Goal: Task Accomplishment & Management: Manage account settings

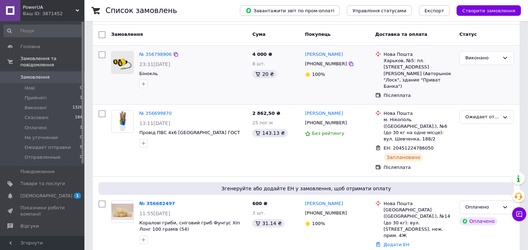
scroll to position [78, 0]
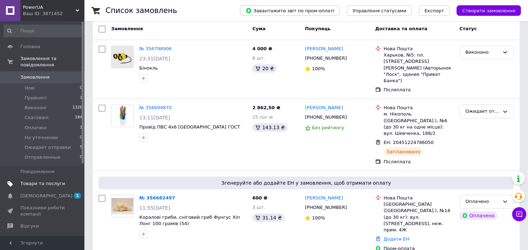
click at [43, 181] on link "Товари та послуги" at bounding box center [43, 184] width 86 height 12
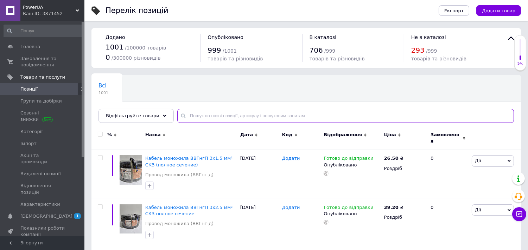
paste input "Конфеты желейные натуральные с манго Dai Long "KEO DEO",mango 400 g Вьетнам"
type input "Конфеты желейные натуральные с манго Dai Long "KEO DEO",mango 400 g Вьетнам"
